Goal: Task Accomplishment & Management: Use online tool/utility

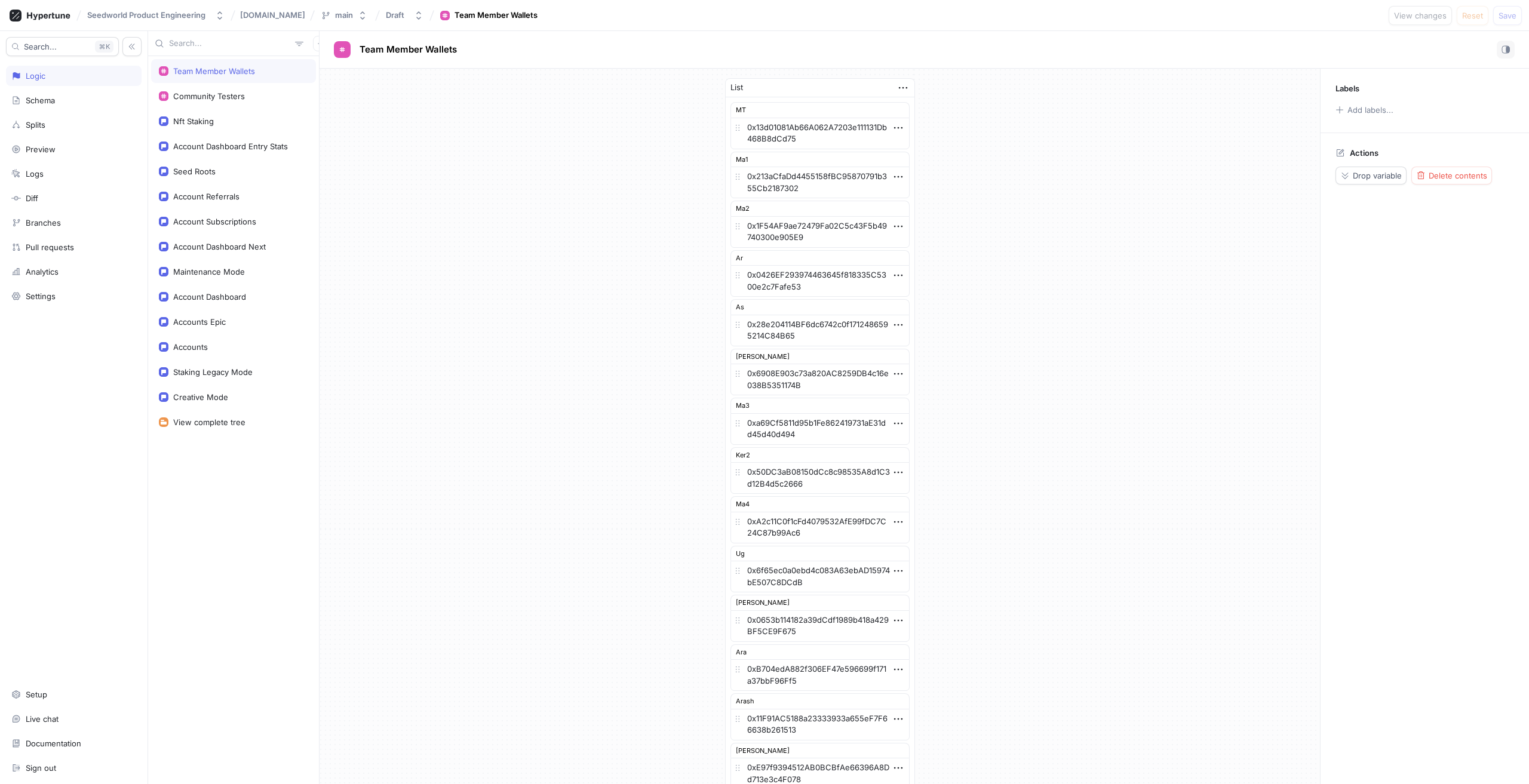
scroll to position [366, 0]
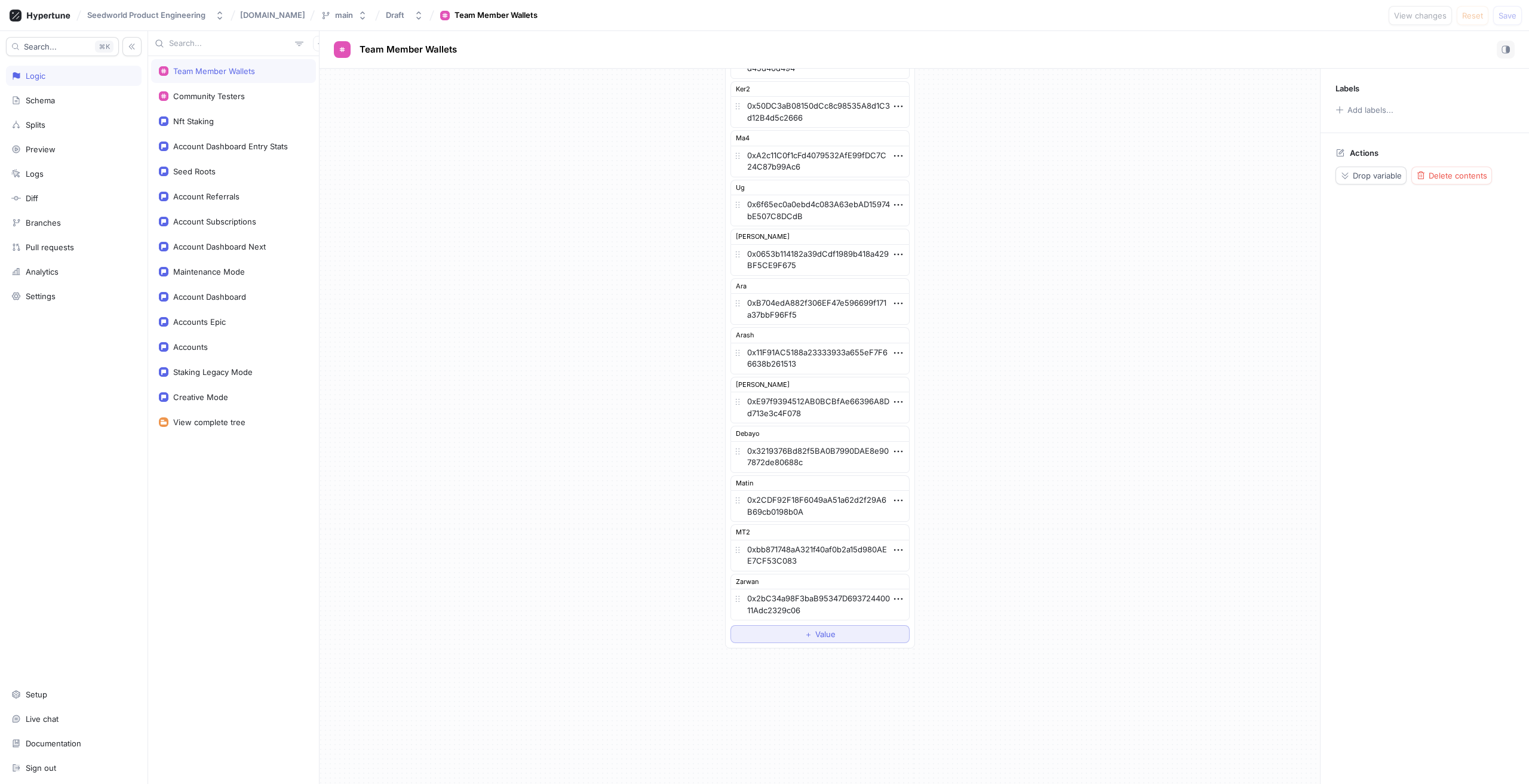
click at [819, 640] on button "＋ Value" at bounding box center [820, 634] width 179 height 18
type textarea "x"
type textarea "0x1846b25033d9937b5fE83c48A0e5b2E1028BF8FF"
type textarea "x"
click at [893, 634] on icon "button" at bounding box center [899, 633] width 13 height 13
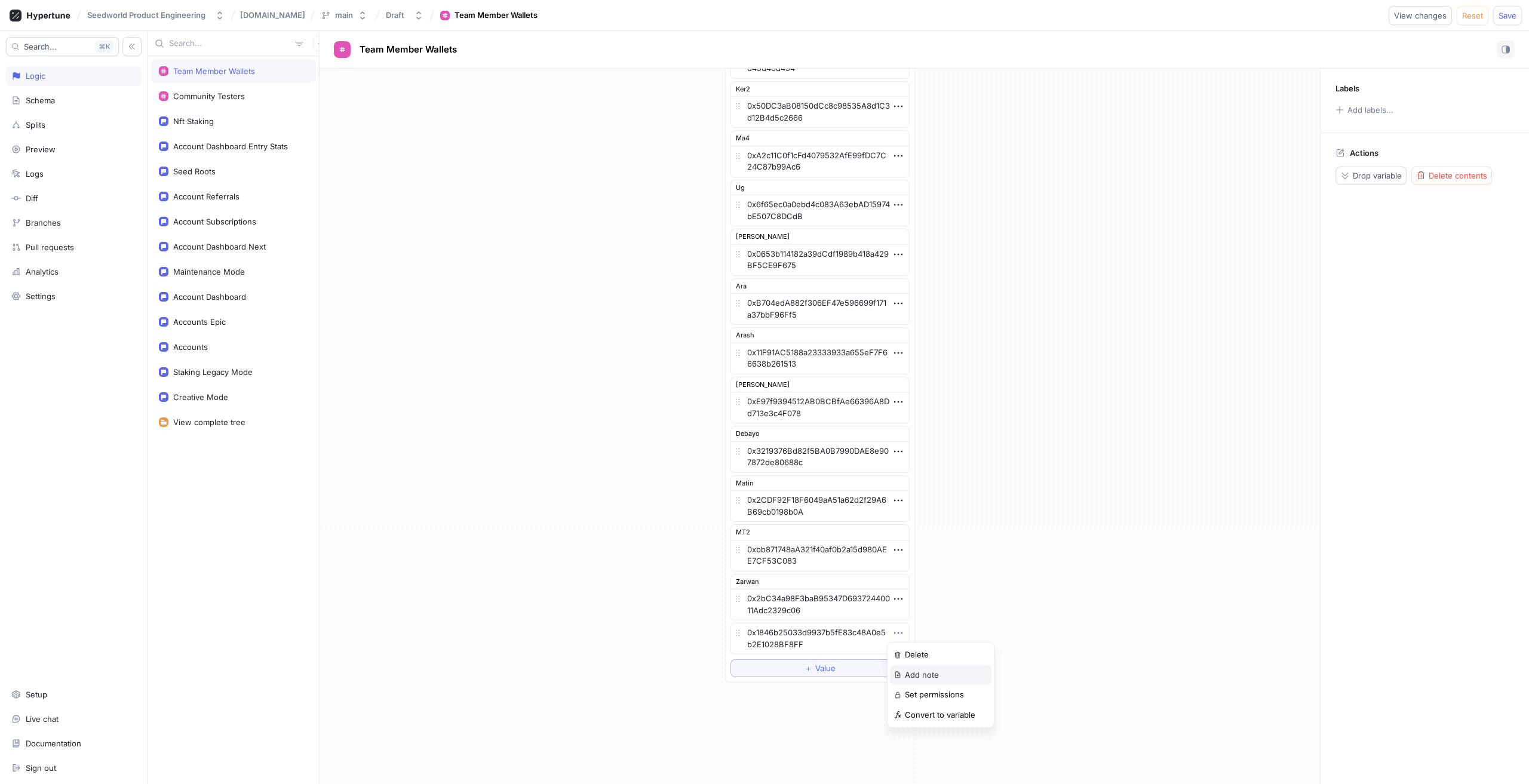
click at [916, 675] on p "Add note" at bounding box center [922, 675] width 34 height 12
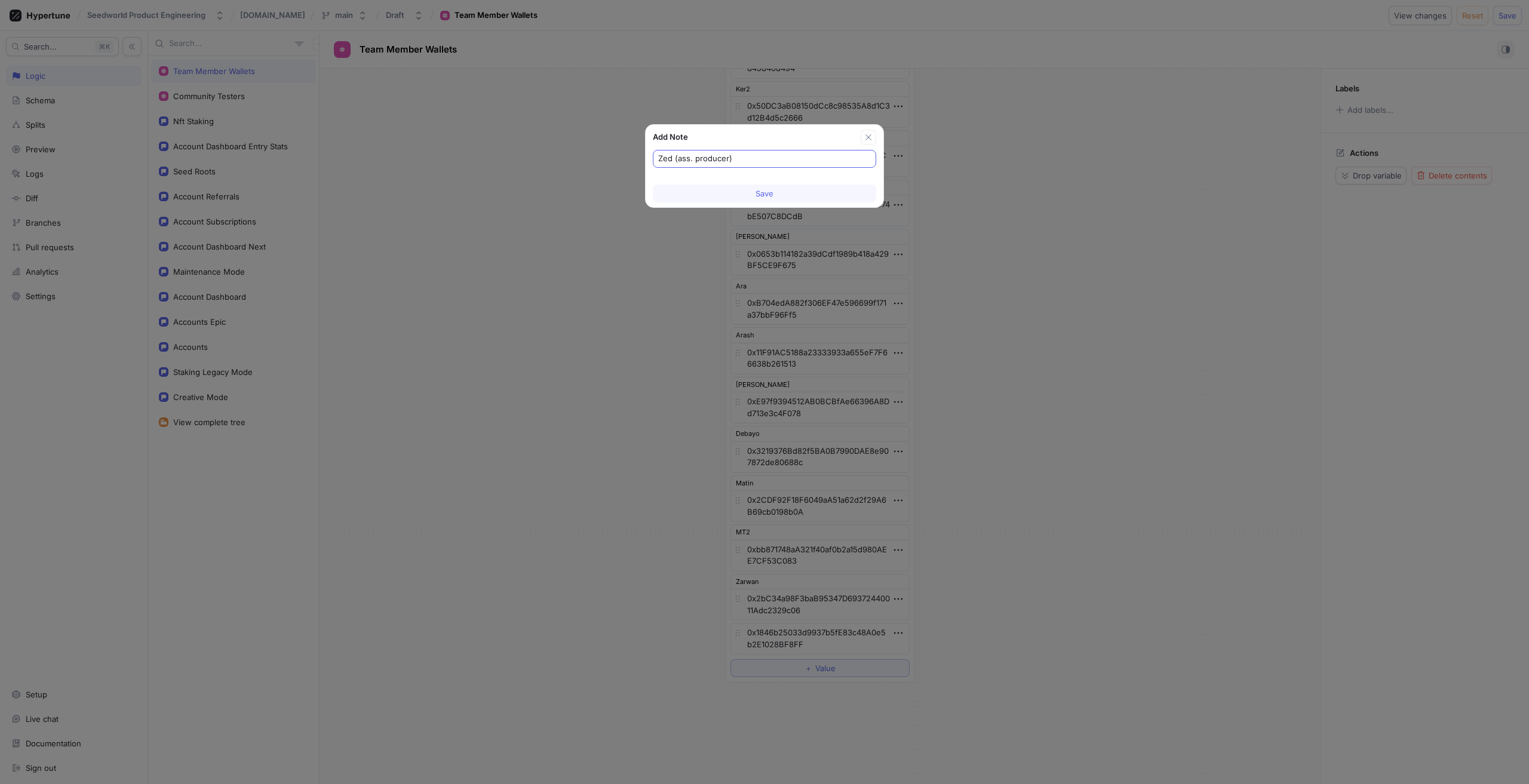
click at [695, 156] on input "Zed (ass. producer)" at bounding box center [764, 159] width 212 height 12
type input "Zed (ass. game producer)"
click at [784, 197] on button "Save" at bounding box center [765, 194] width 224 height 18
type textarea "x"
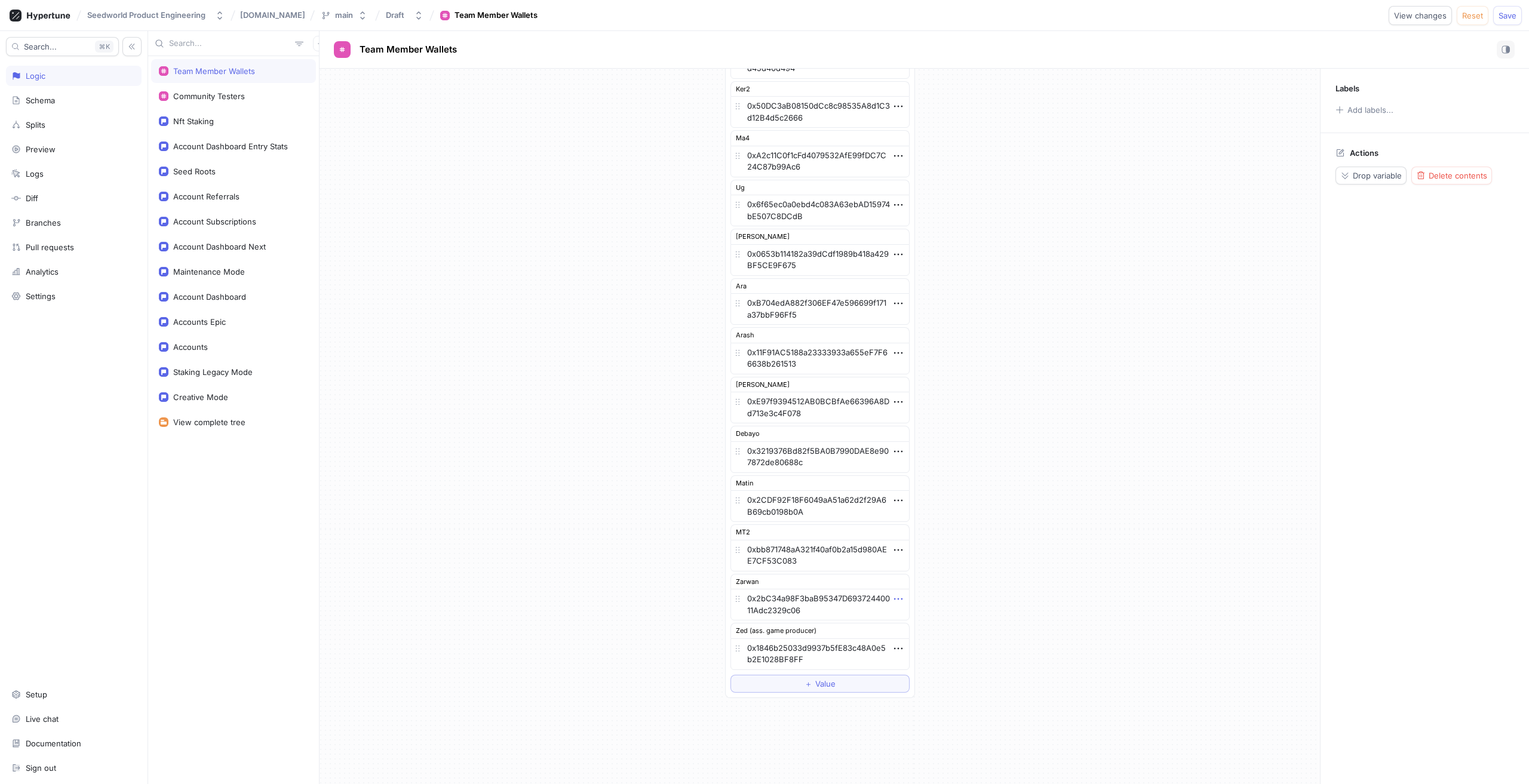
click at [893, 599] on icon "button" at bounding box center [899, 599] width 13 height 13
click at [920, 640] on p "Edit note" at bounding box center [921, 641] width 33 height 12
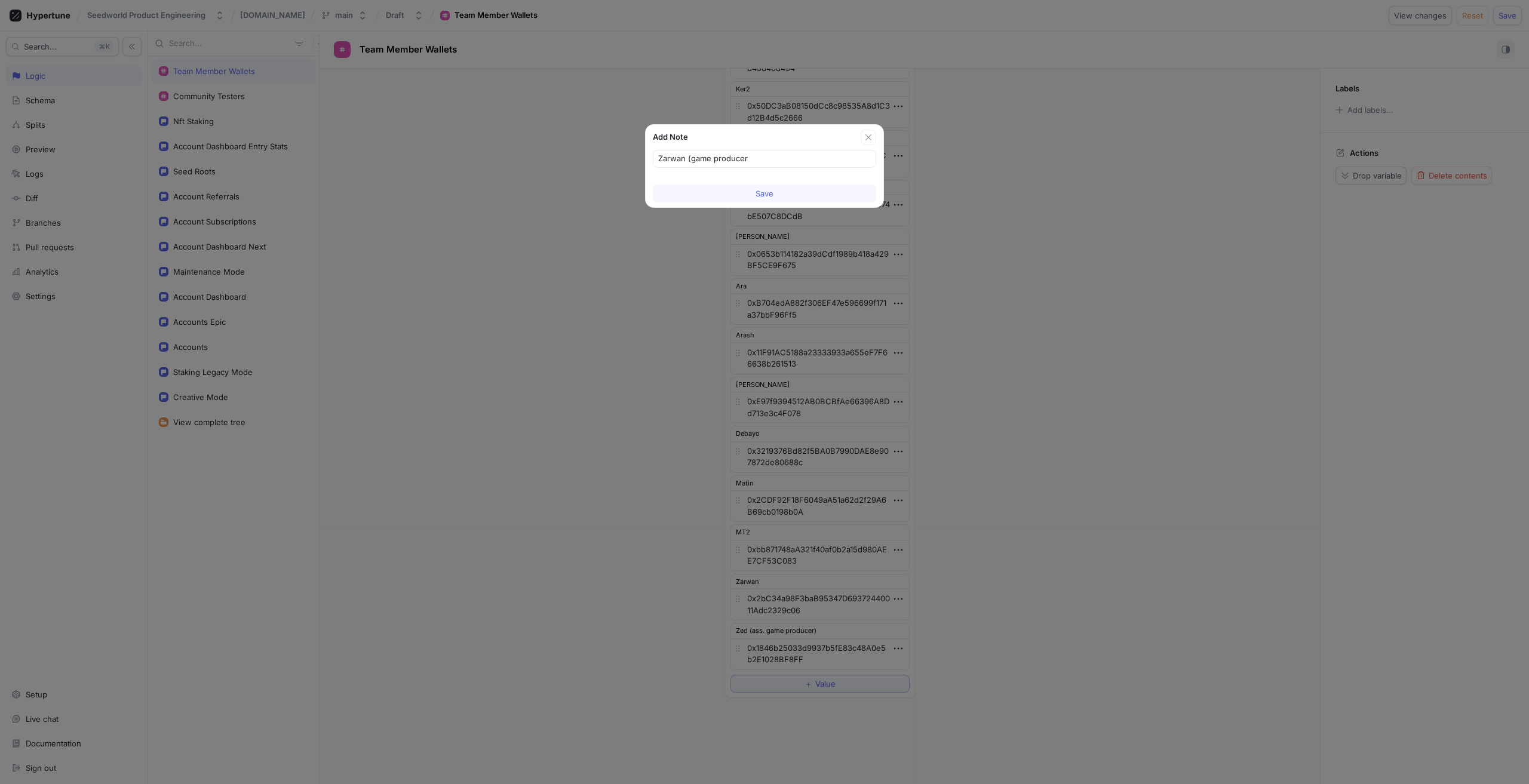
type input "Zarwan (game producer)"
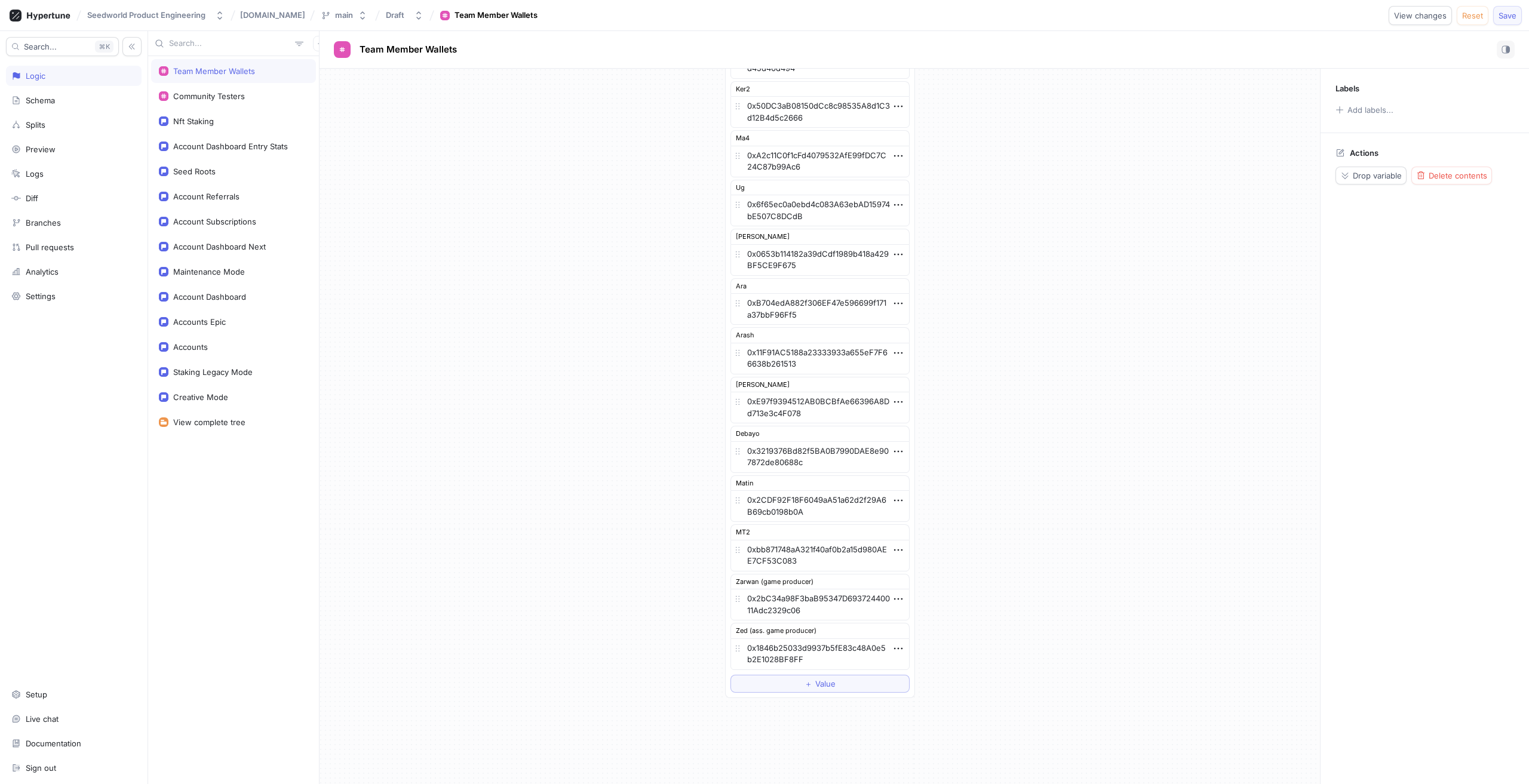
click at [1514, 15] on span "Save" at bounding box center [1508, 15] width 18 height 7
type textarea "x"
